Goal: Task Accomplishment & Management: Complete application form

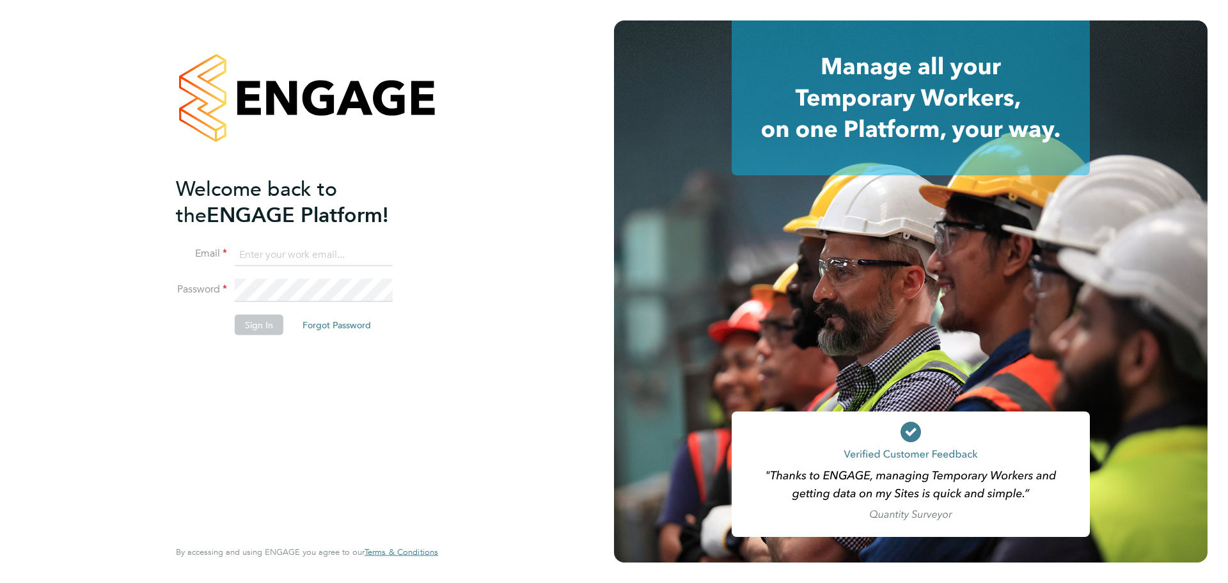
type input "bianca.manser@wearehowells.co.uk"
click at [264, 325] on button "Sign In" at bounding box center [259, 325] width 49 height 20
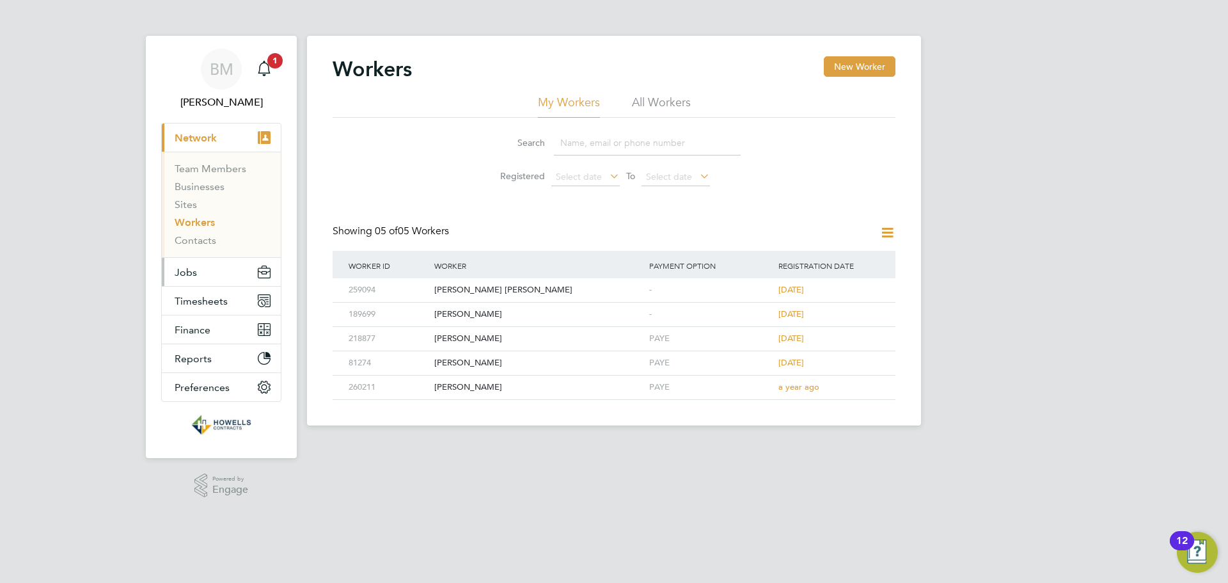
click at [196, 274] on span "Jobs" at bounding box center [186, 272] width 22 height 12
click at [212, 301] on span "Timesheets" at bounding box center [201, 301] width 53 height 12
click at [205, 302] on span "Timesheets" at bounding box center [201, 301] width 53 height 12
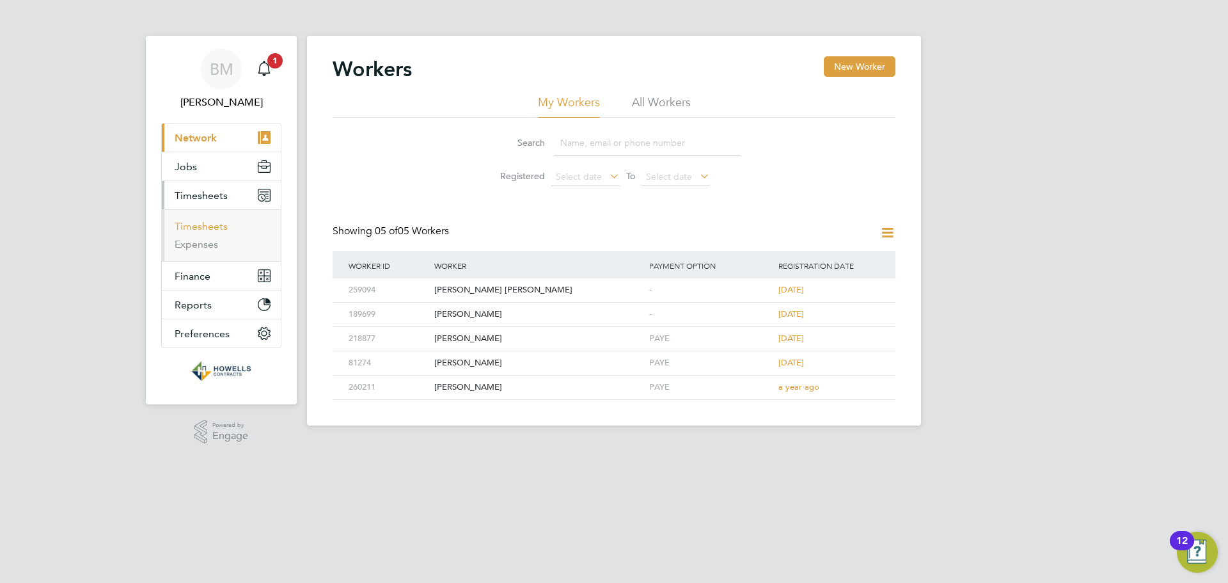
click at [199, 225] on link "Timesheets" at bounding box center [201, 226] width 53 height 12
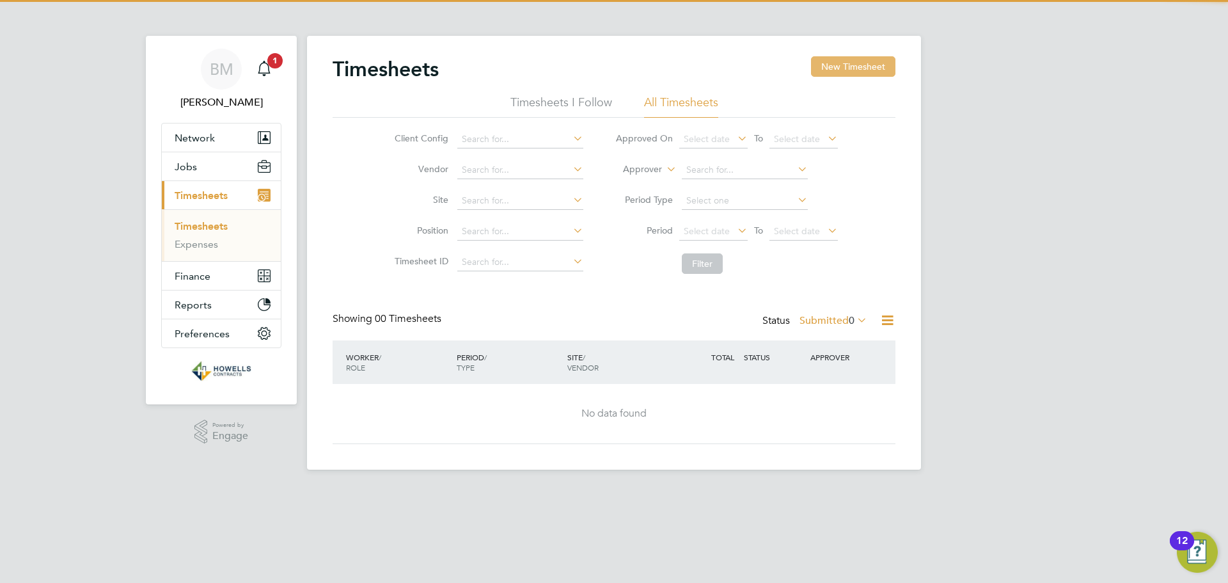
click at [837, 67] on button "New Timesheet" at bounding box center [853, 66] width 84 height 20
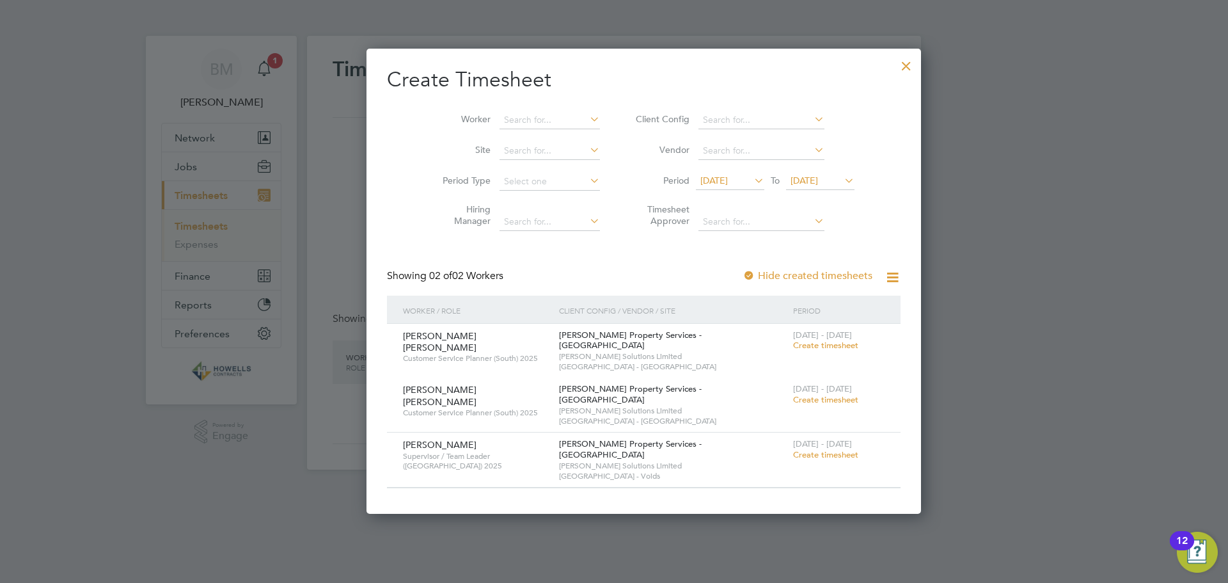
scroll to position [435, 495]
click at [793, 449] on span "Create timesheet" at bounding box center [825, 454] width 65 height 11
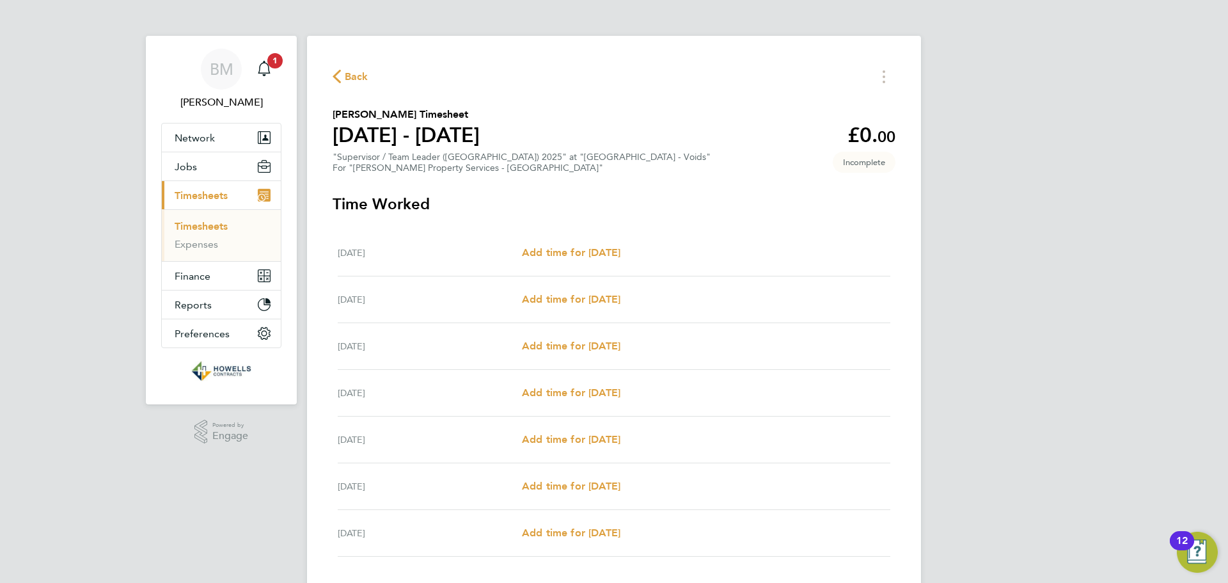
scroll to position [86, 0]
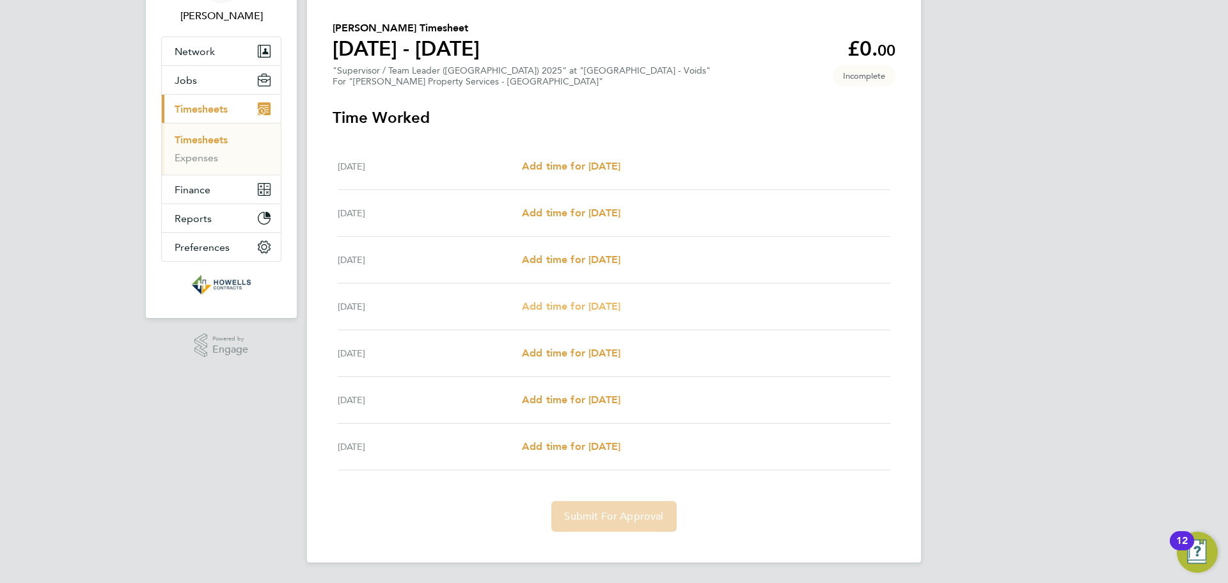
click at [578, 305] on span "Add time for [DATE]" at bounding box center [571, 306] width 99 height 12
select select "60"
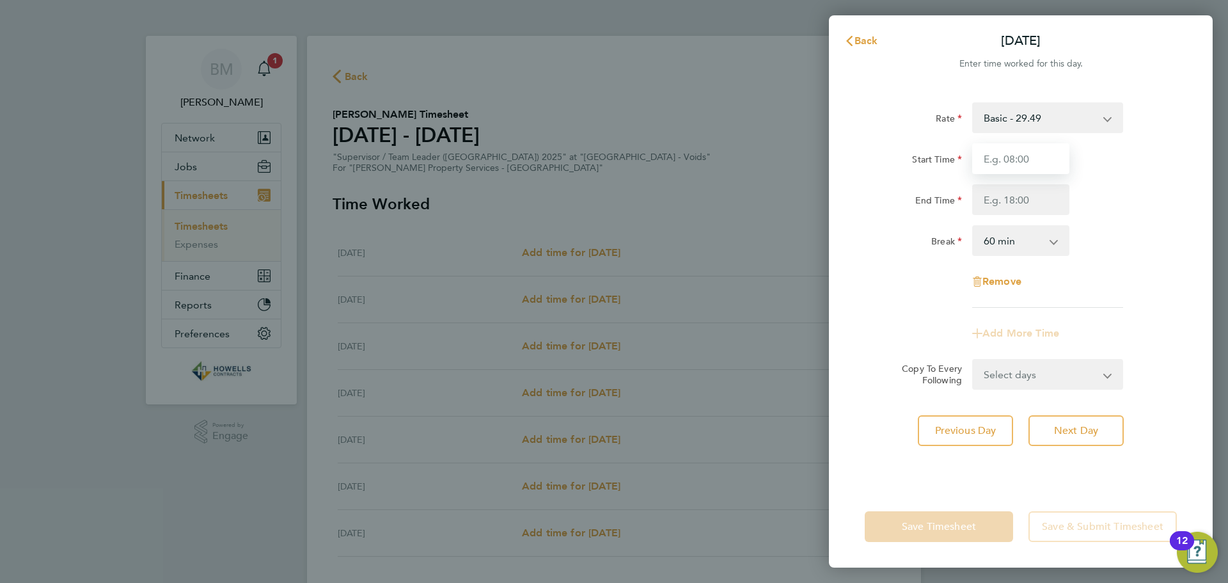
click at [1033, 157] on input "Start Time" at bounding box center [1020, 158] width 97 height 31
type input "08:00"
click at [1001, 202] on input "End Time" at bounding box center [1020, 199] width 97 height 31
type input "17:00"
click at [1009, 385] on select "Select days Day [DATE] [DATE] [DATE]" at bounding box center [1041, 374] width 134 height 28
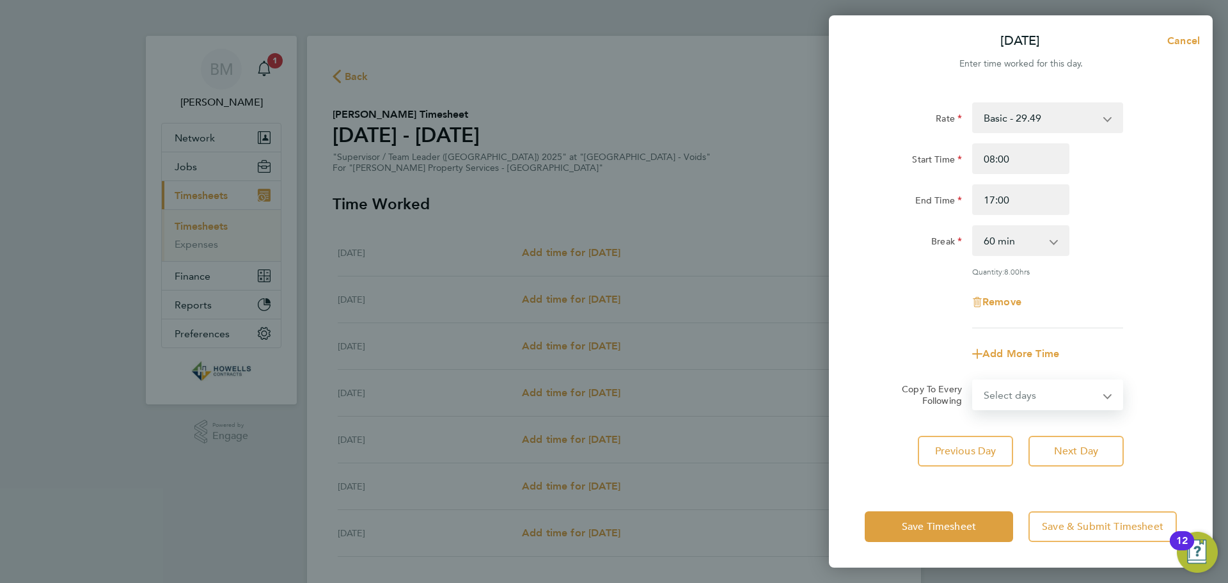
select select "DAY"
click at [974, 381] on select "Select days Day [DATE] [DATE] [DATE]" at bounding box center [1041, 395] width 134 height 28
select select "[DATE]"
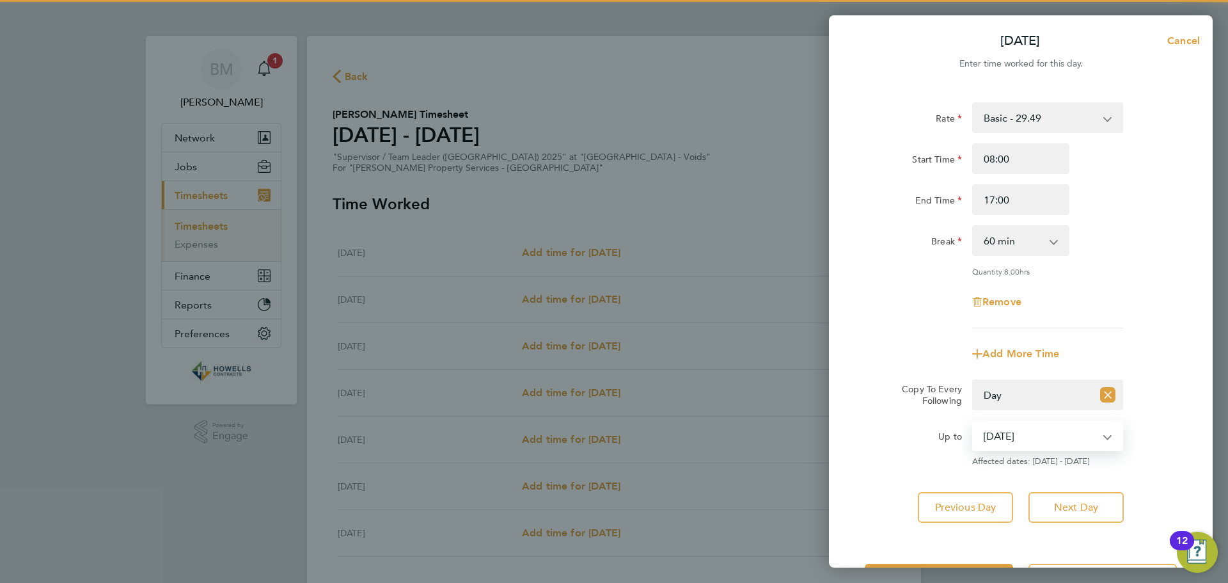
click at [1014, 435] on select "[DATE] [DATE] [DATE]" at bounding box center [1040, 436] width 133 height 28
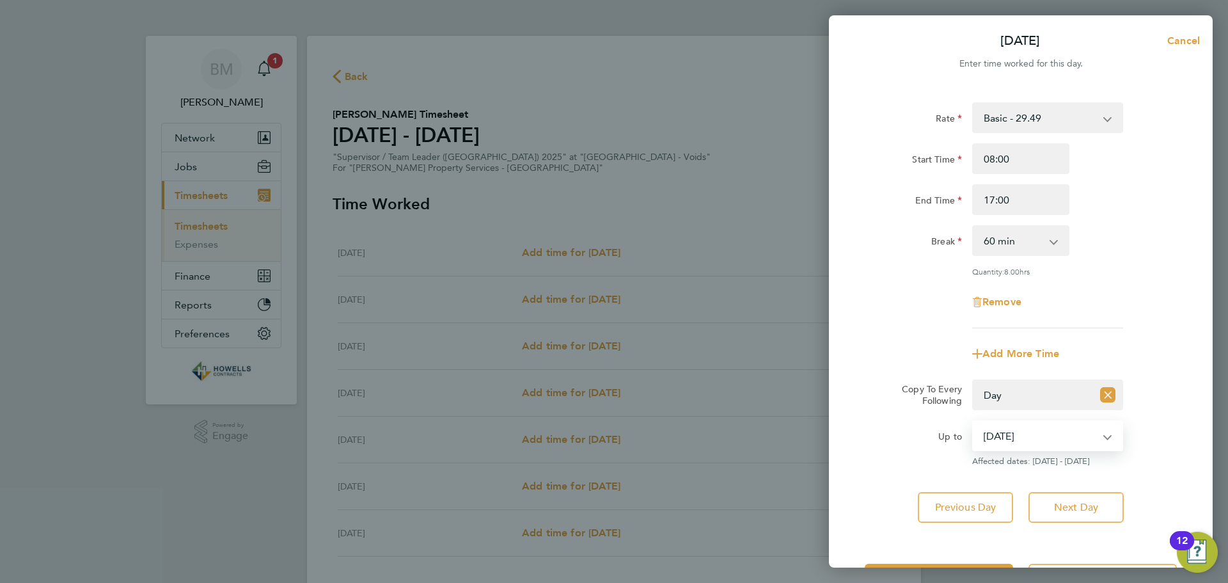
click at [974, 422] on select "[DATE] [DATE] [DATE]" at bounding box center [1040, 436] width 133 height 28
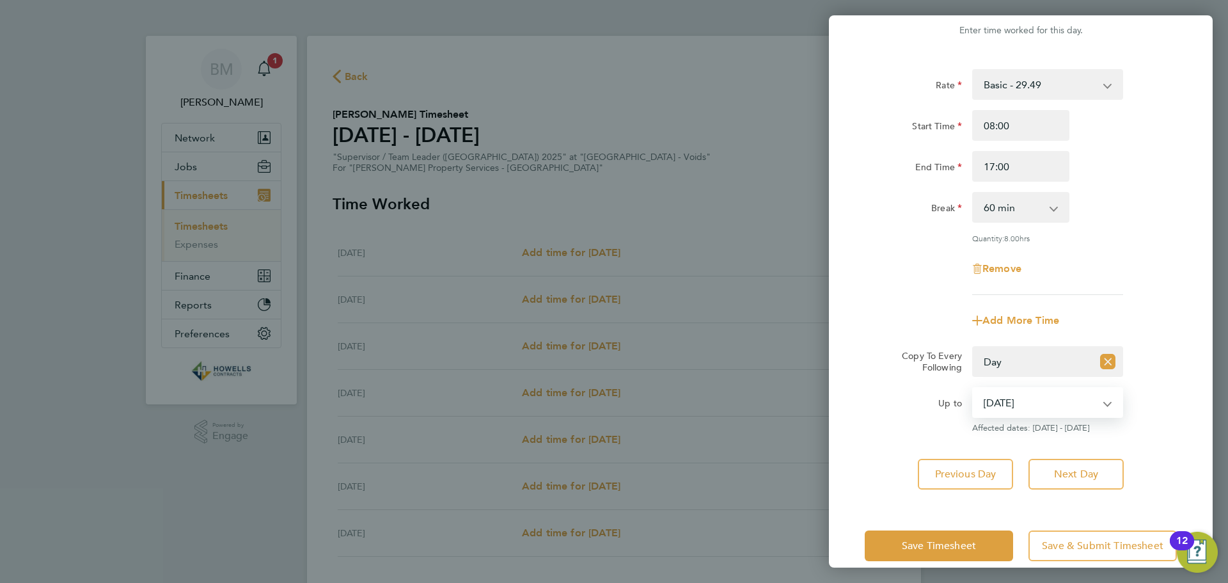
scroll to position [51, 0]
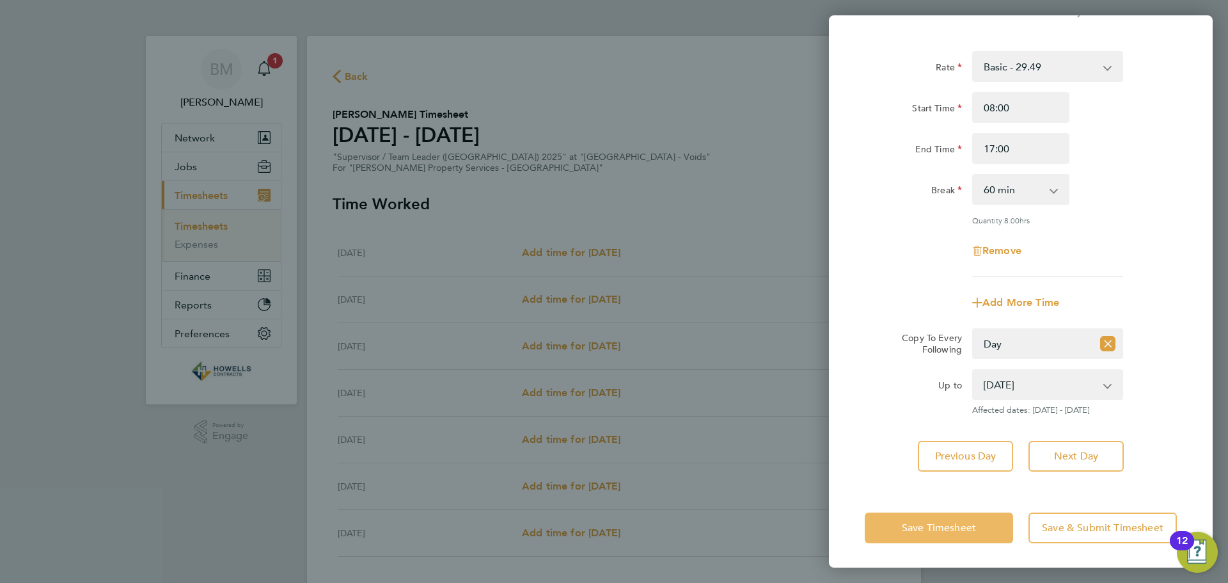
click at [927, 518] on button "Save Timesheet" at bounding box center [939, 527] width 148 height 31
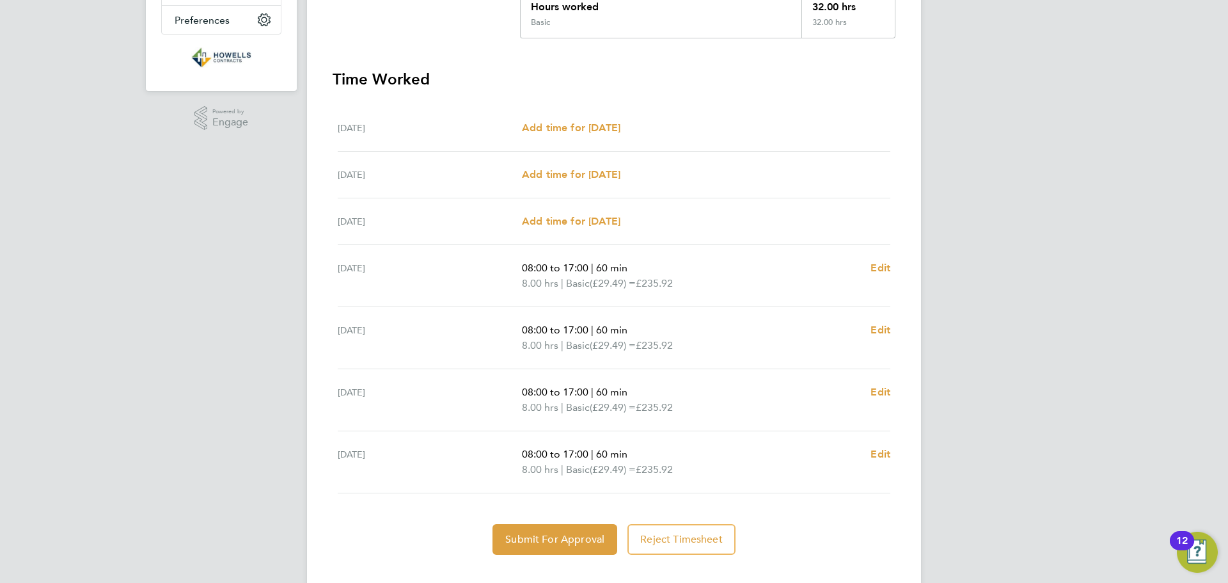
scroll to position [320, 0]
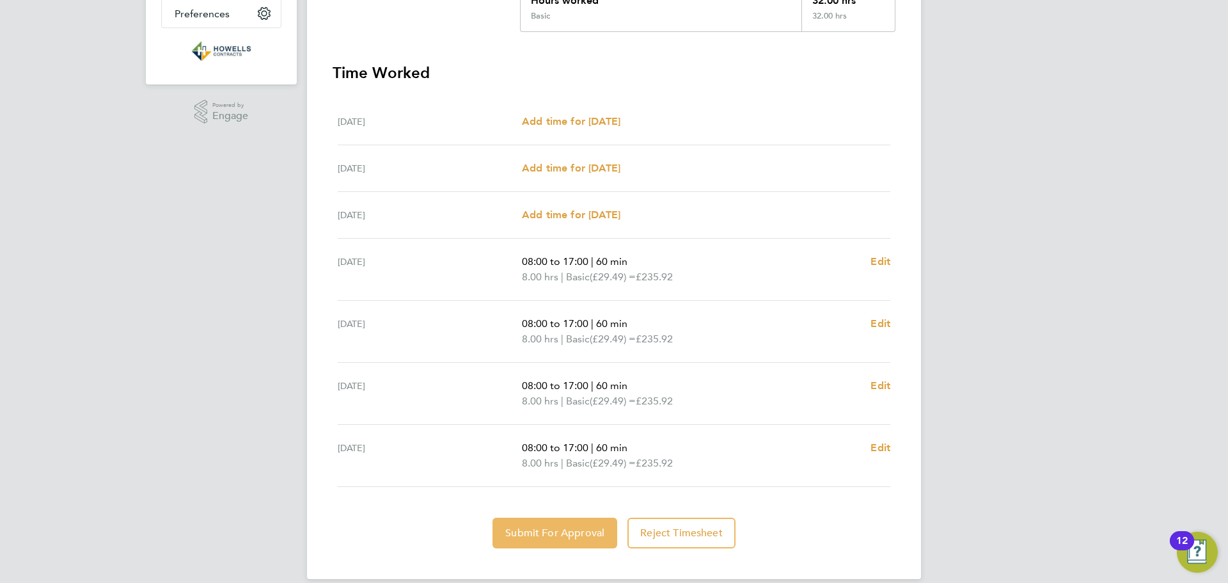
click at [564, 535] on span "Submit For Approval" at bounding box center [554, 532] width 99 height 13
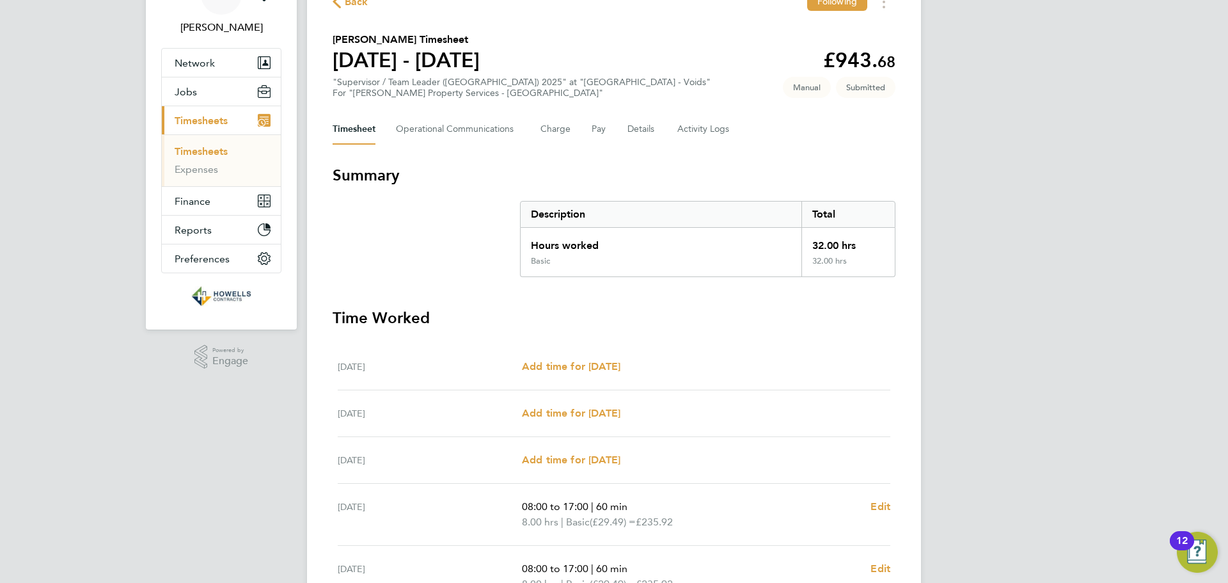
scroll to position [0, 0]
